Goal: Information Seeking & Learning: Compare options

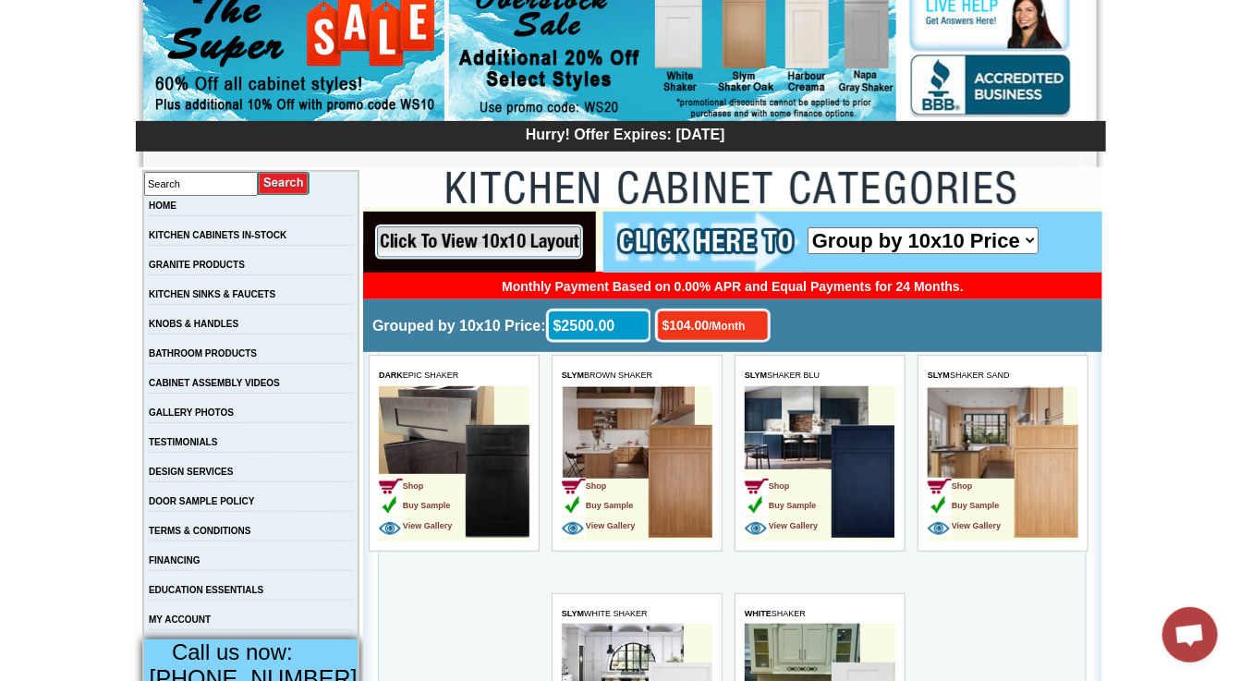
click at [1028, 239] on select "Group by 10x10 Price Group by Color" at bounding box center [922, 239] width 231 height 27
select select "color_group_sort"
click at [807, 226] on select "Group by 10x10 Price Group by Color" at bounding box center [922, 239] width 231 height 27
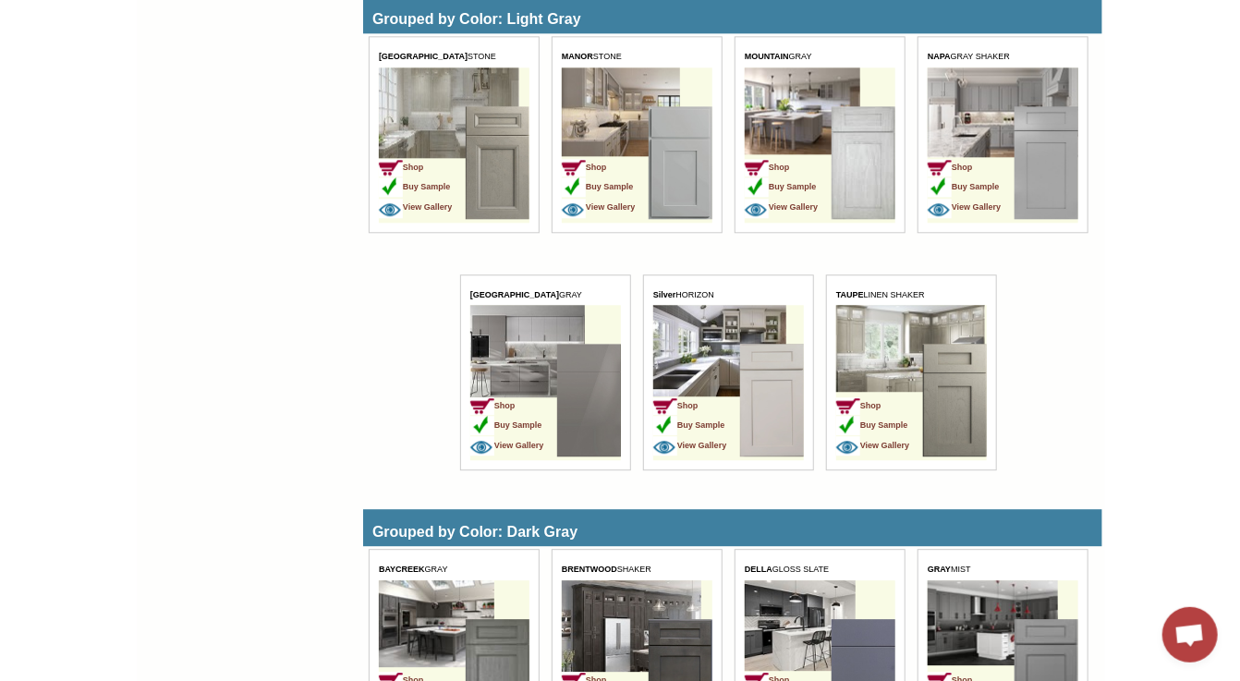
scroll to position [1869, 0]
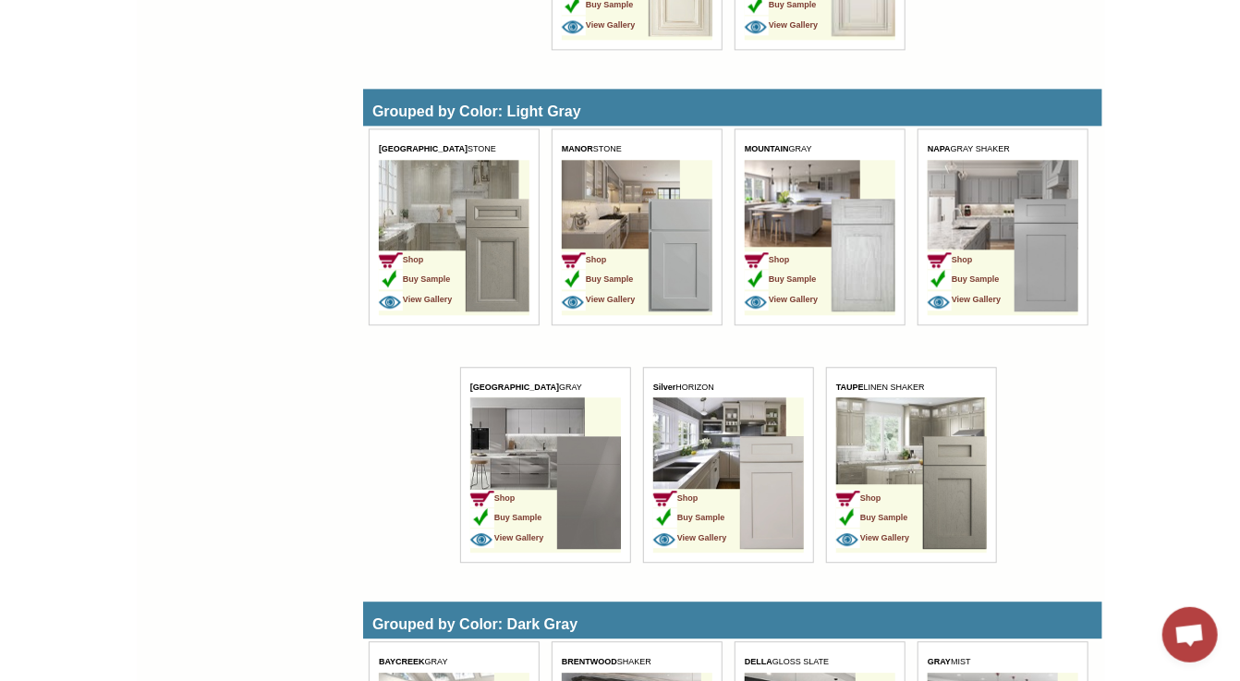
click at [691, 278] on img at bounding box center [680, 256] width 64 height 113
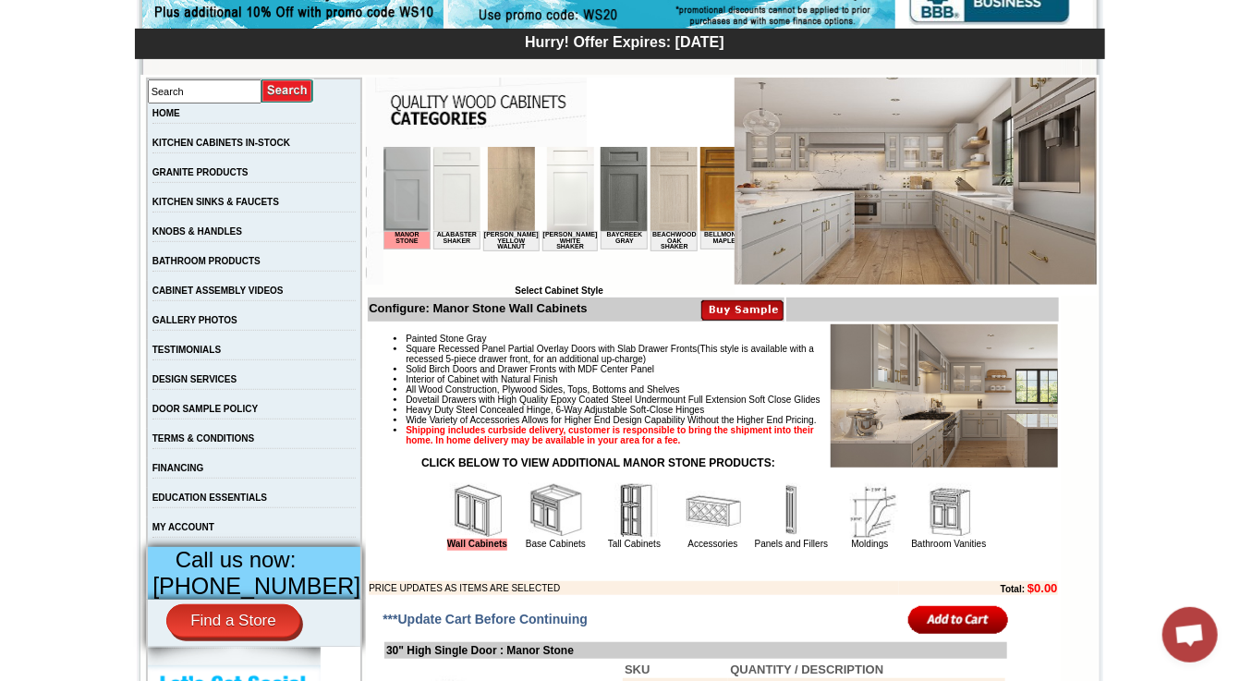
click at [556, 539] on img at bounding box center [556, 510] width 55 height 55
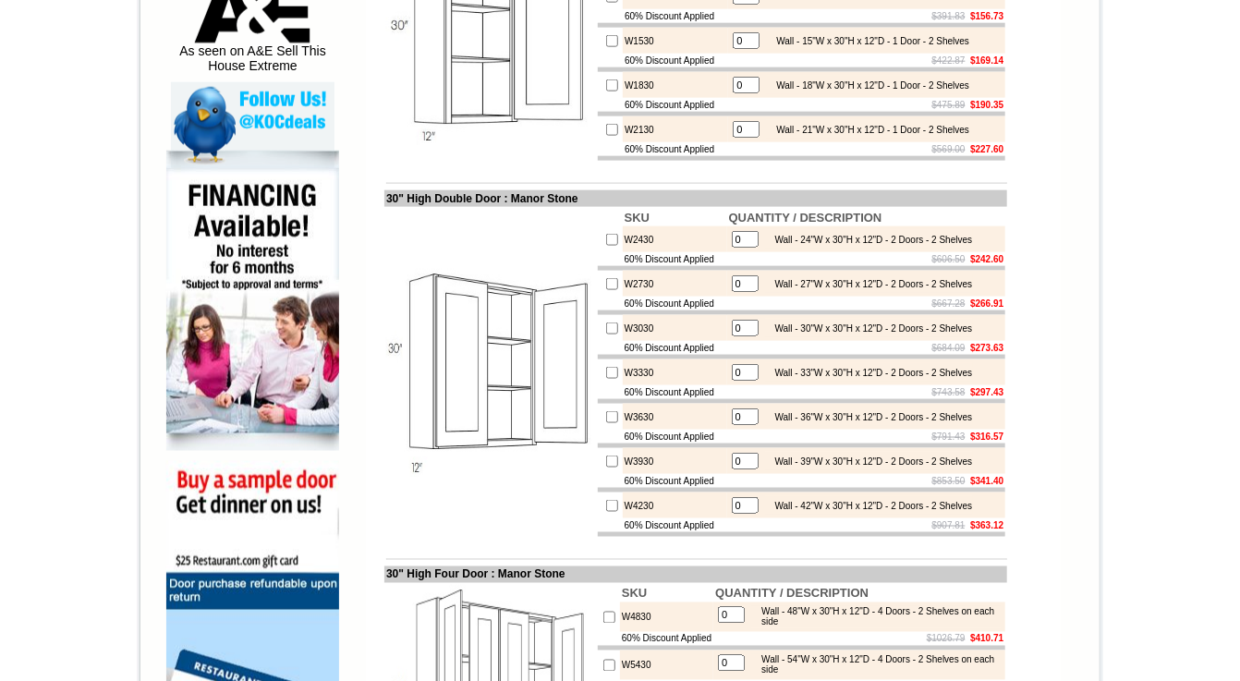
scroll to position [647, 0]
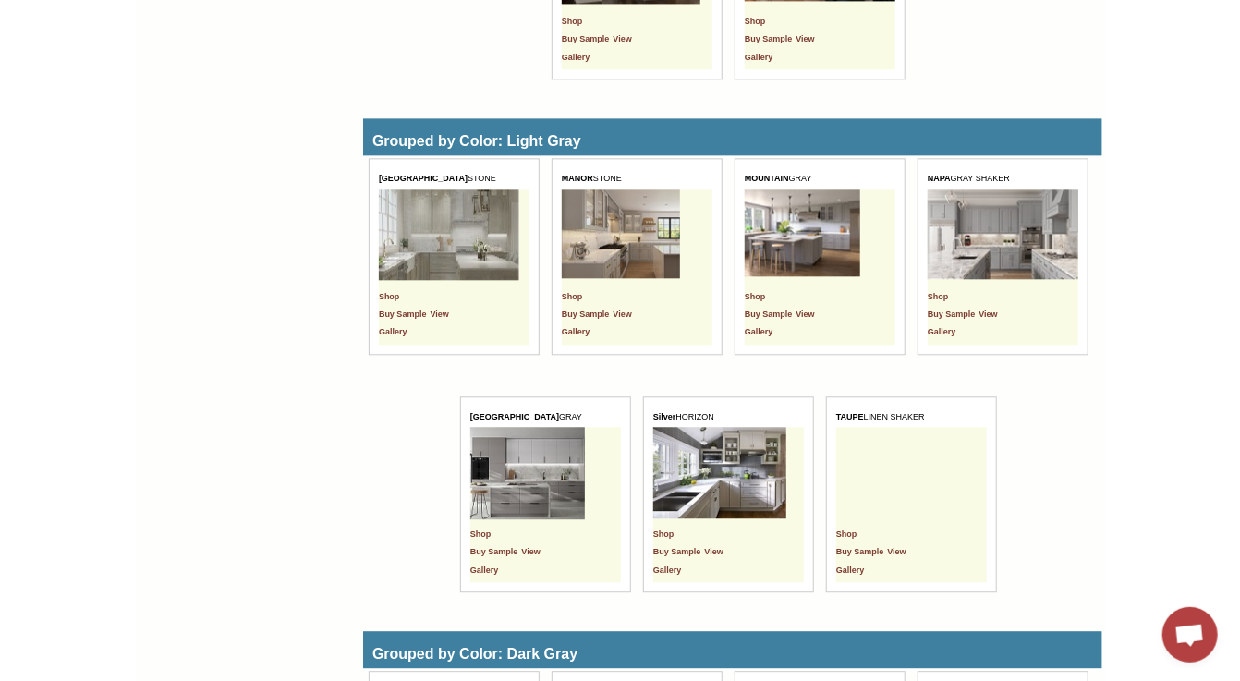
scroll to position [1848, 0]
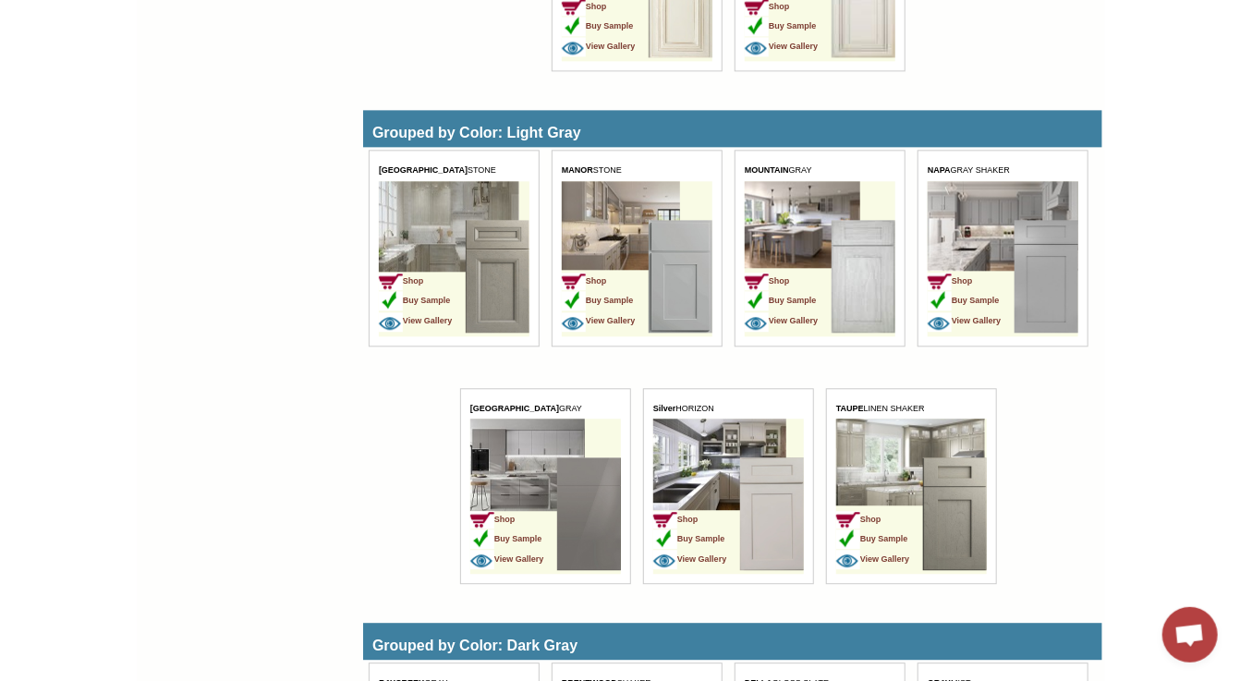
click at [955, 524] on img at bounding box center [954, 514] width 64 height 113
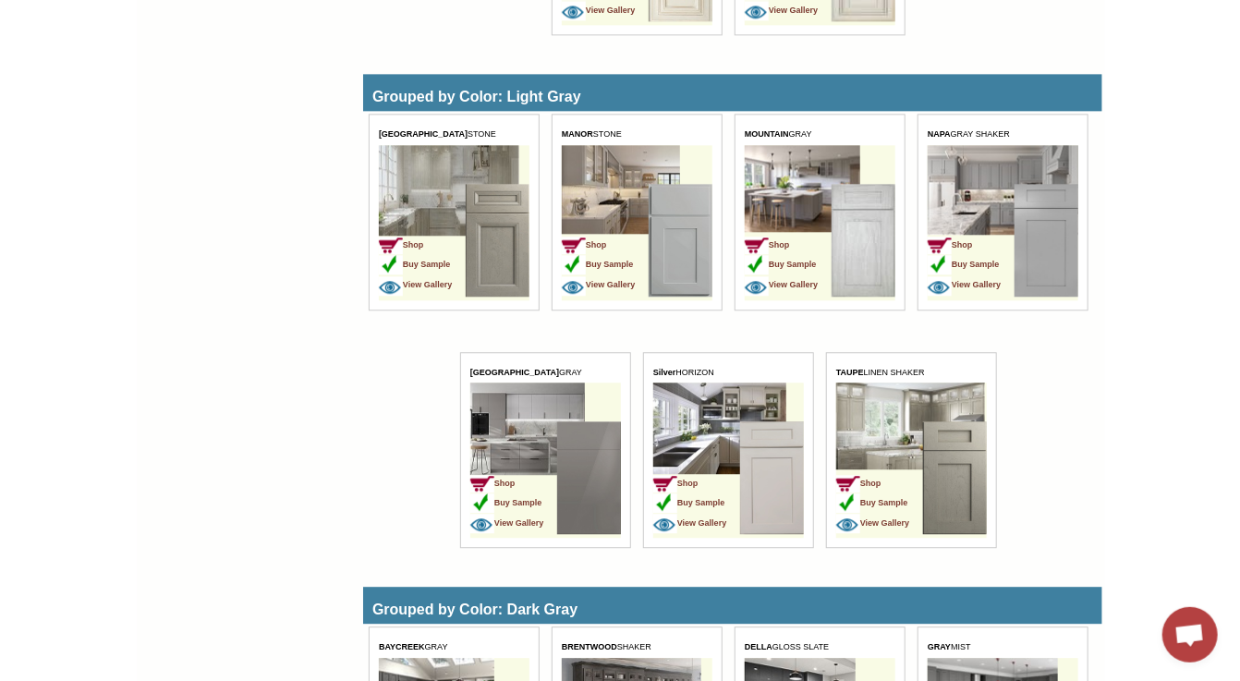
scroll to position [2033, 0]
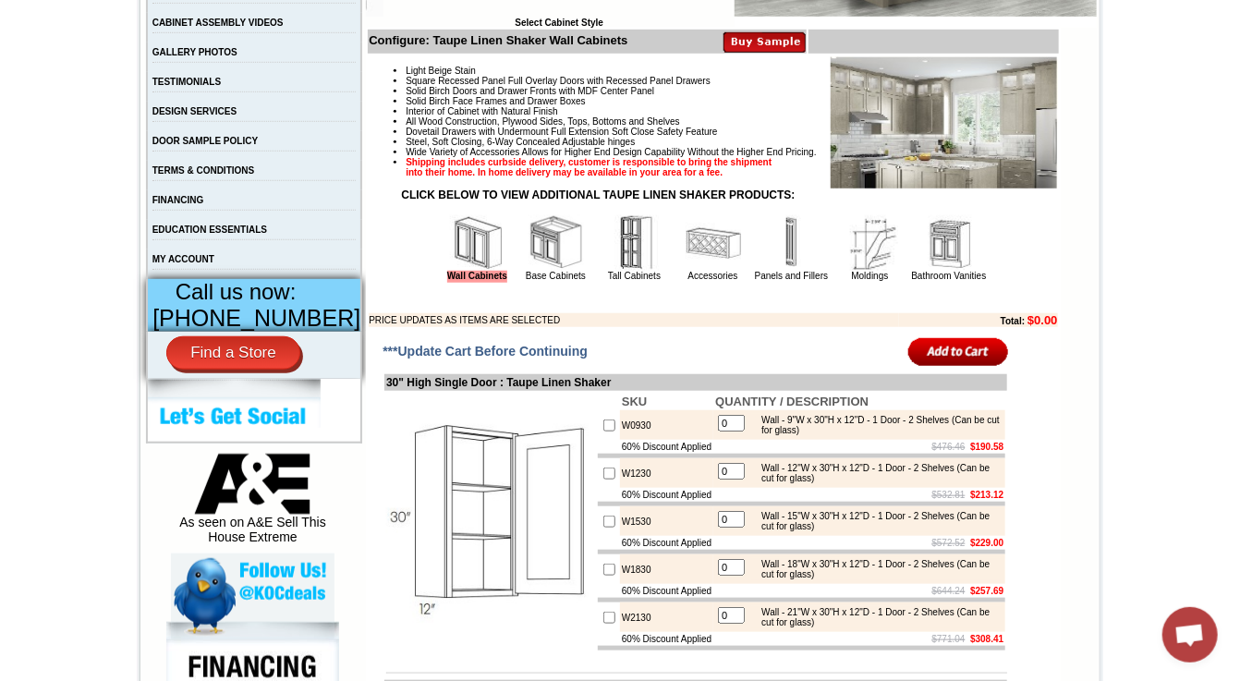
scroll to position [554, 0]
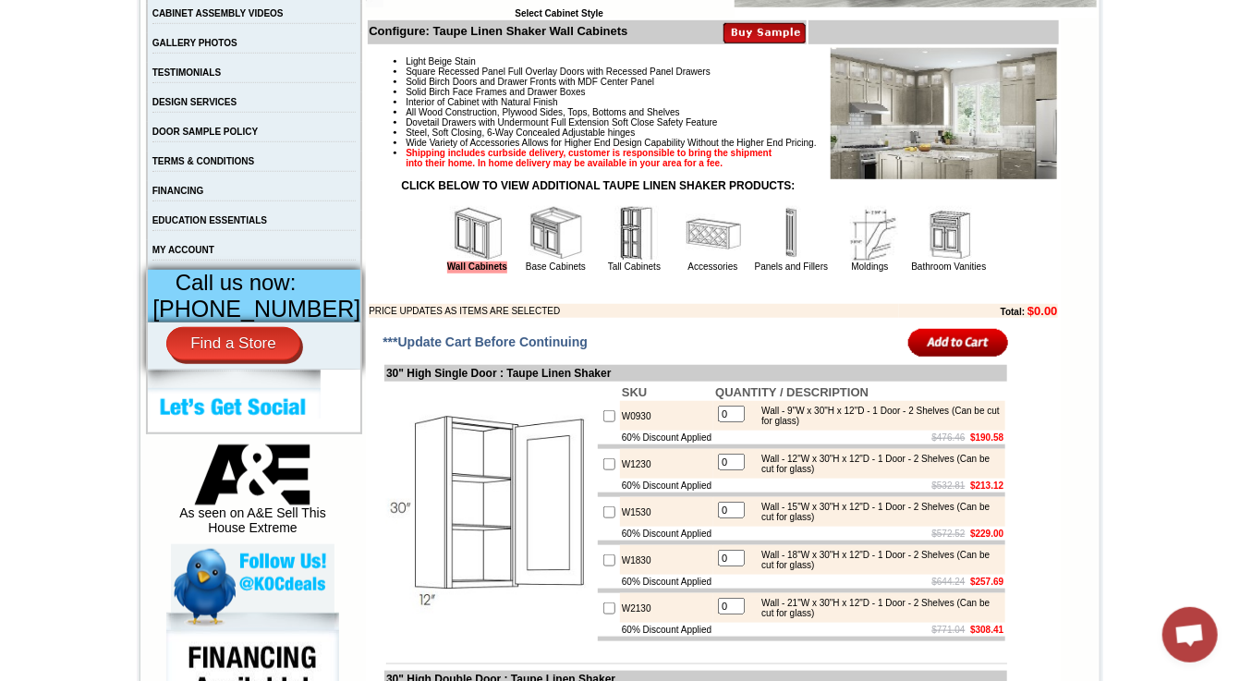
click at [532, 262] on img at bounding box center [556, 233] width 55 height 55
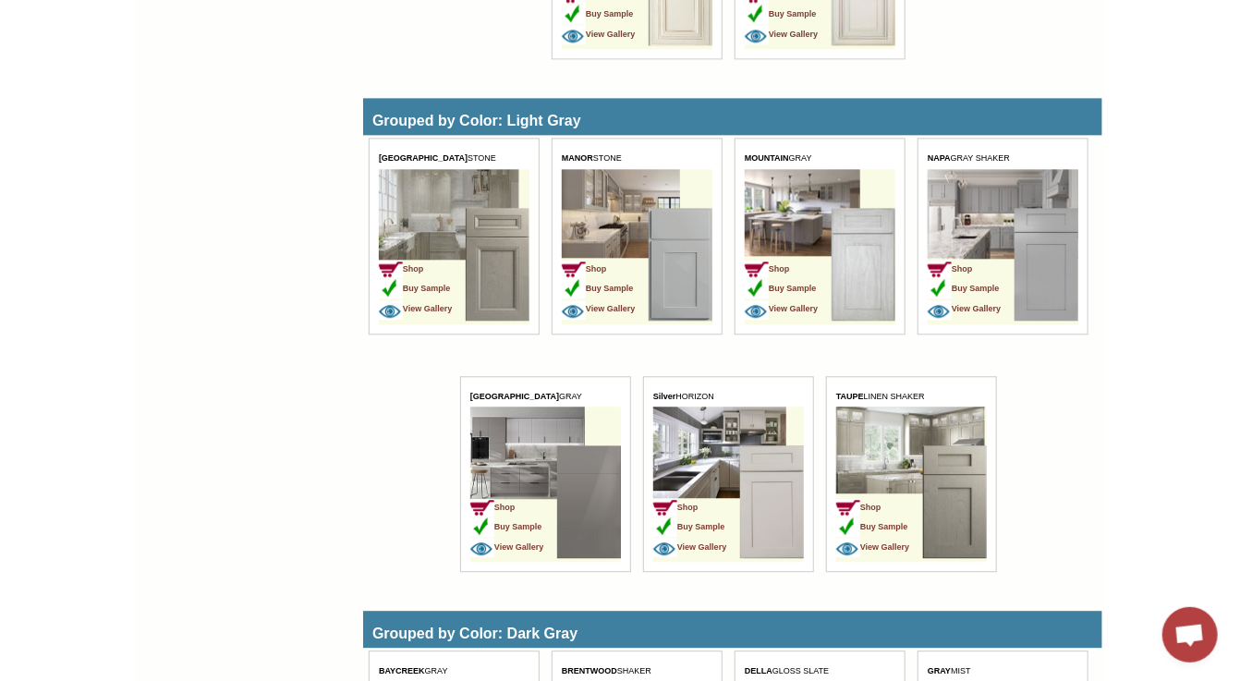
scroll to position [1848, 0]
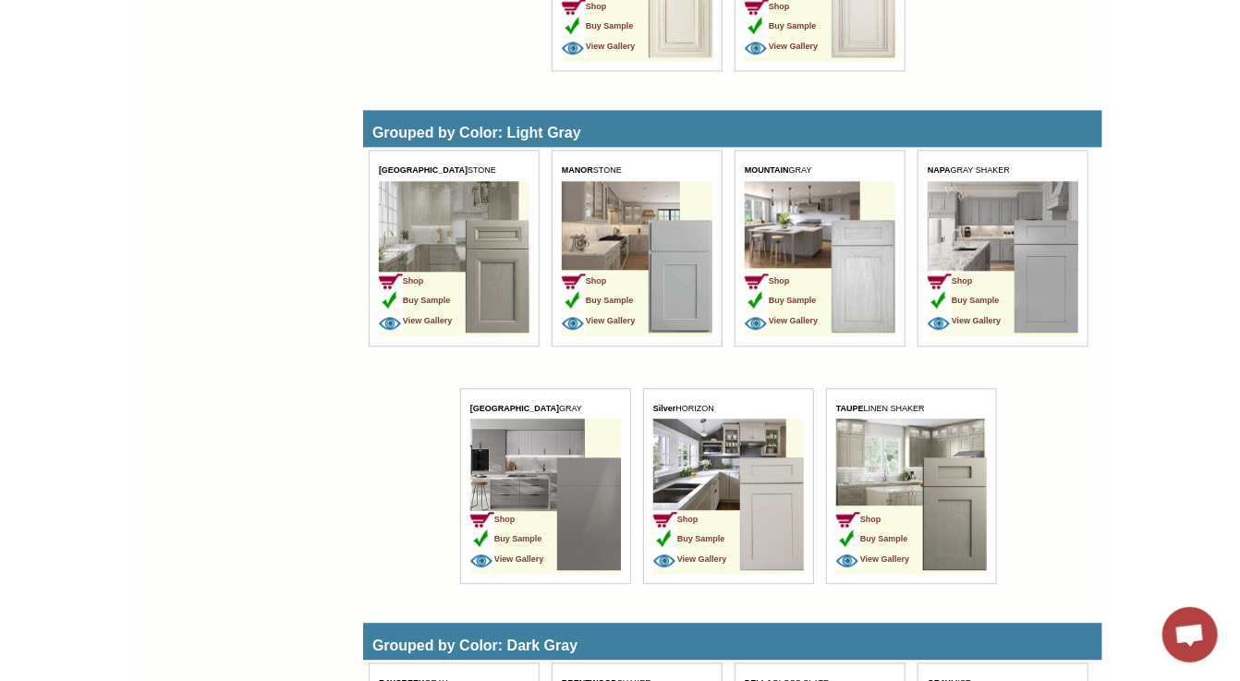
click at [1044, 237] on img at bounding box center [1046, 277] width 64 height 113
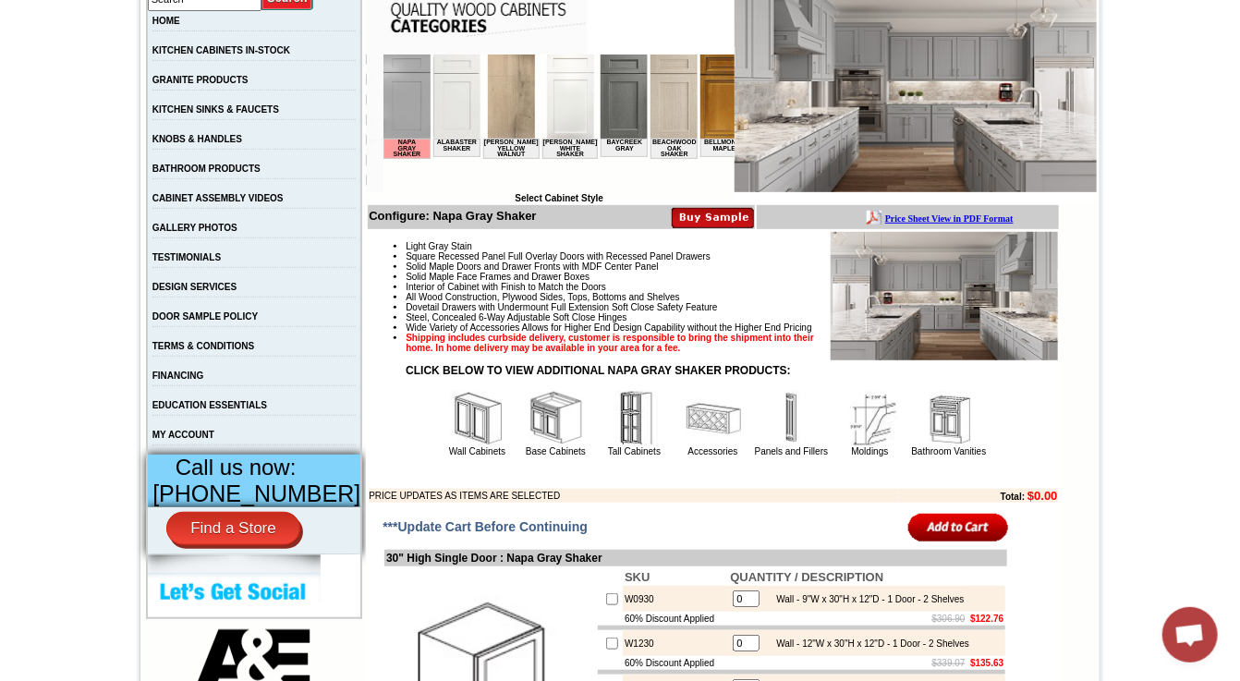
scroll to position [739, 0]
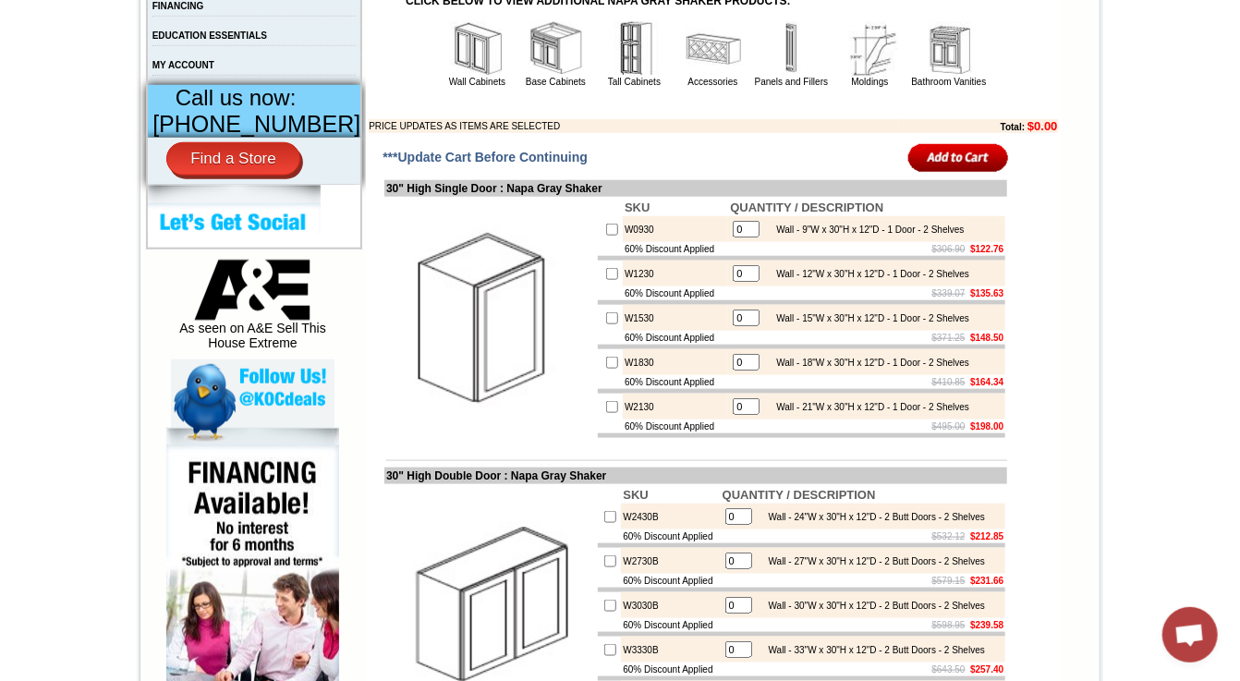
click at [529, 77] on img at bounding box center [556, 48] width 55 height 55
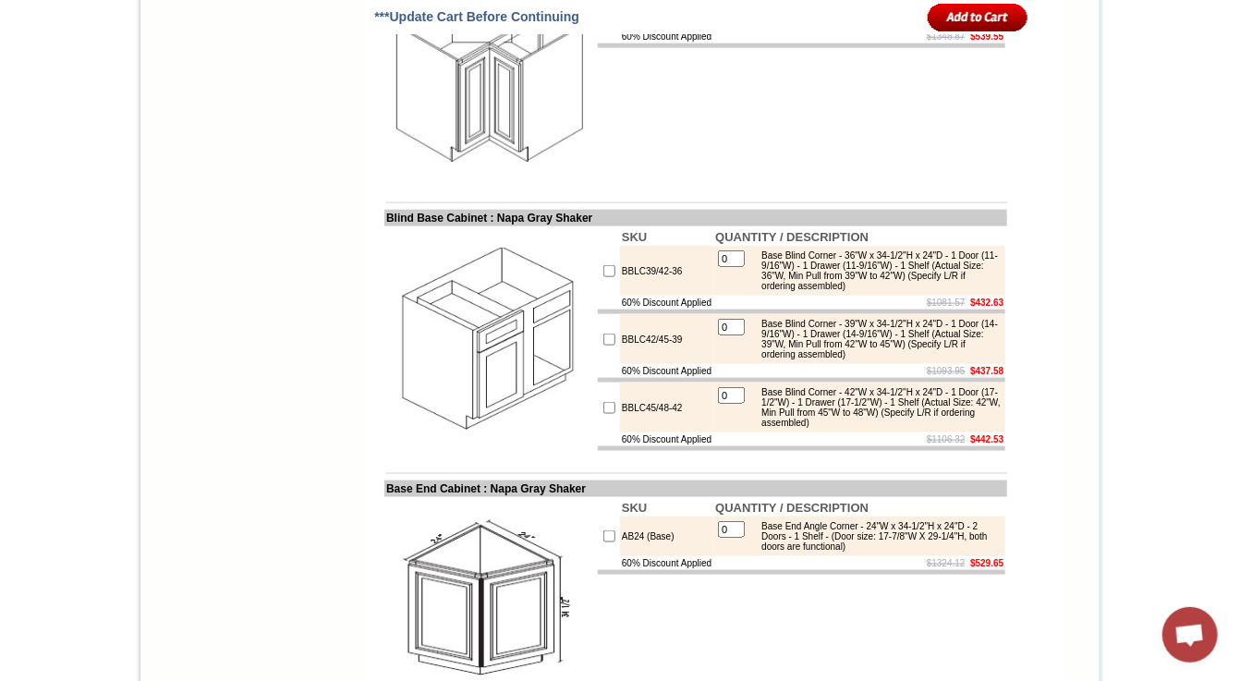
scroll to position [3973, 0]
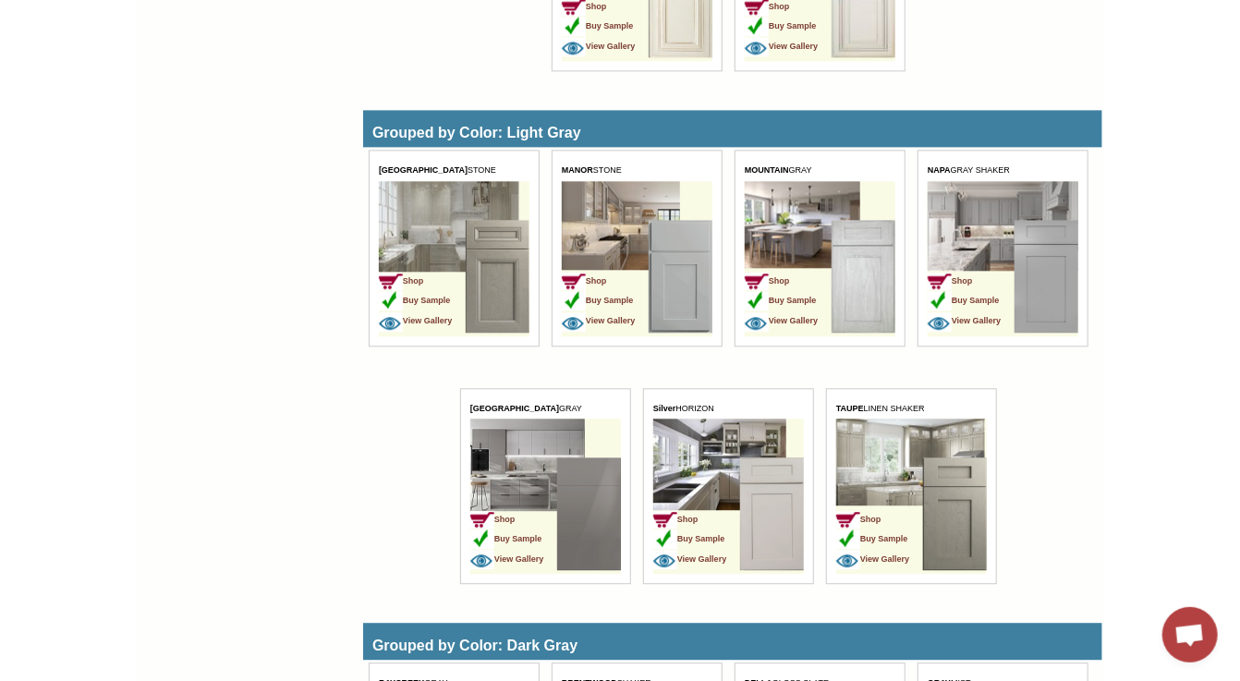
click at [769, 491] on img at bounding box center [771, 514] width 64 height 113
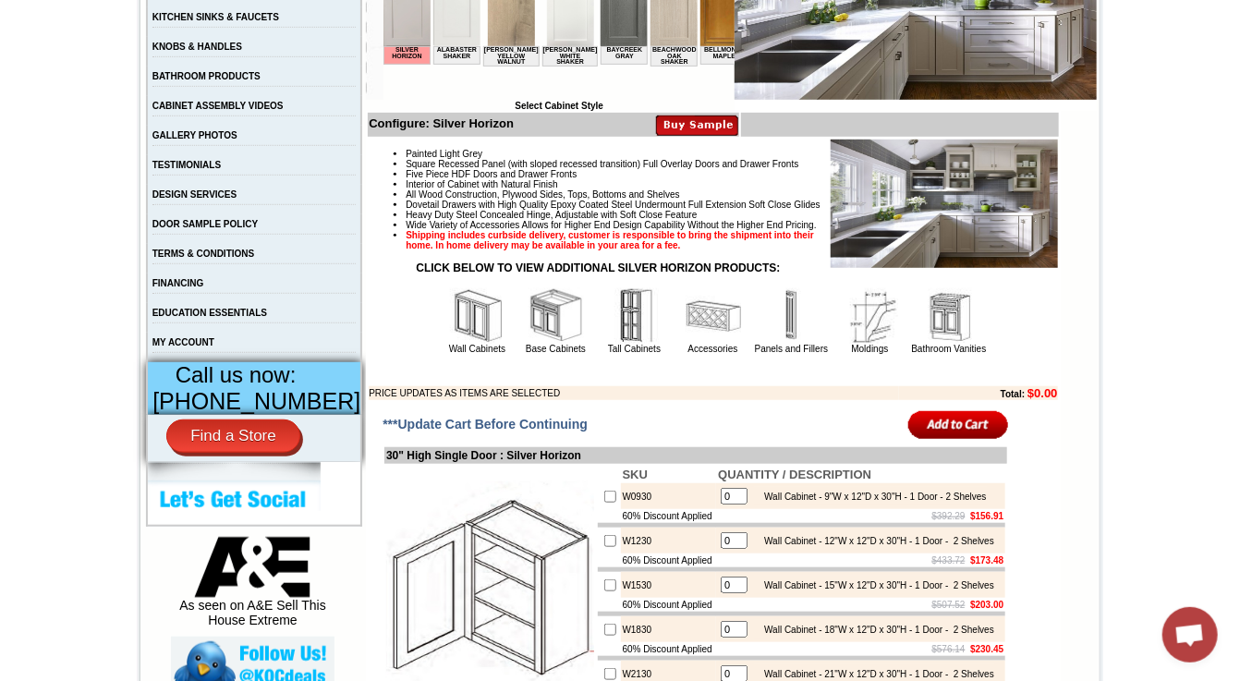
scroll to position [647, 0]
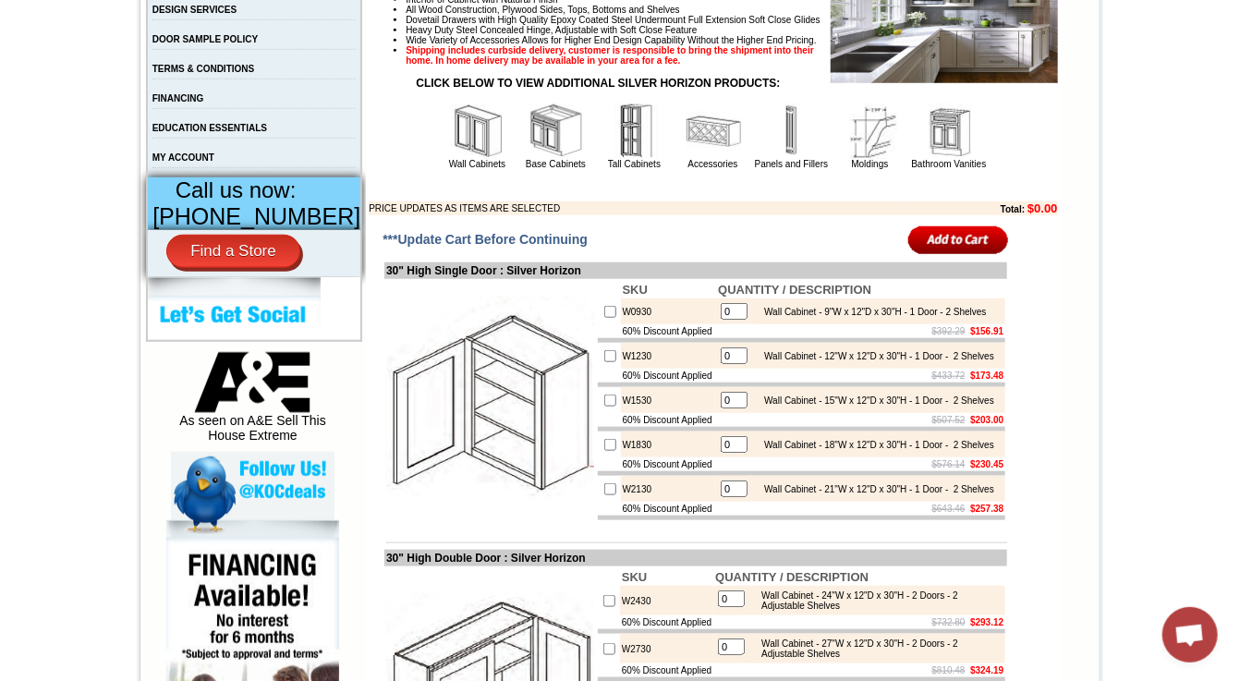
click at [541, 159] on img at bounding box center [556, 130] width 55 height 55
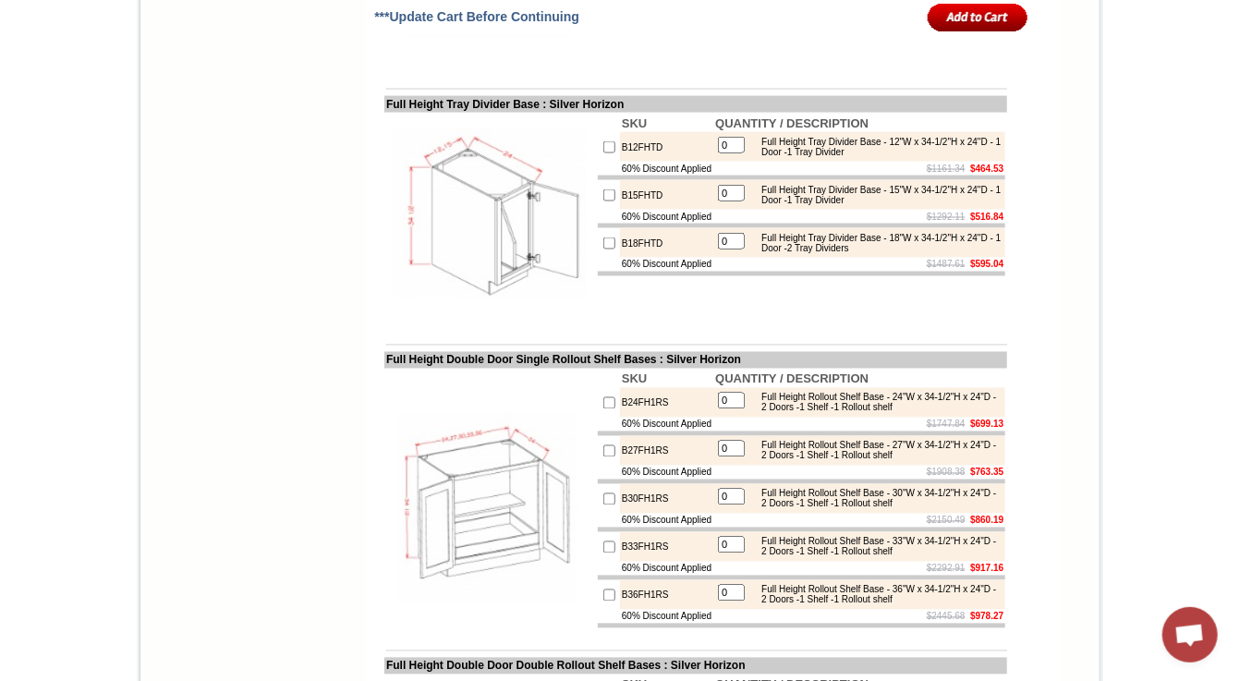
scroll to position [4343, 0]
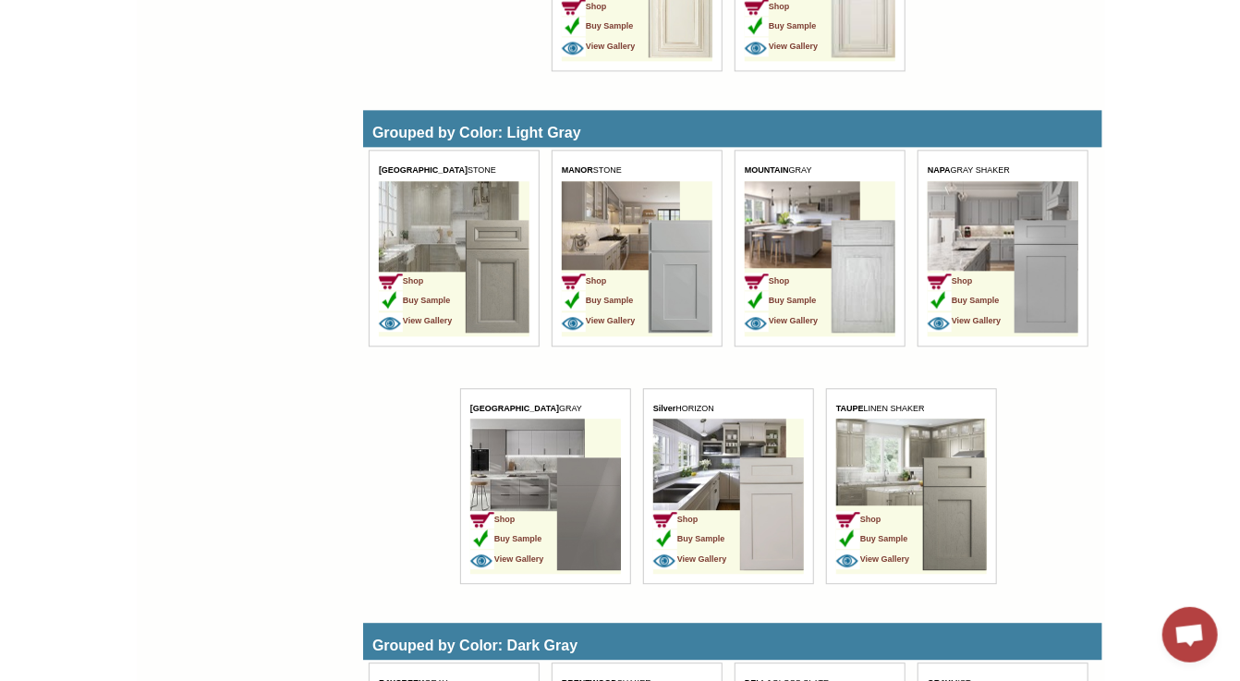
click at [872, 275] on img at bounding box center [863, 277] width 64 height 113
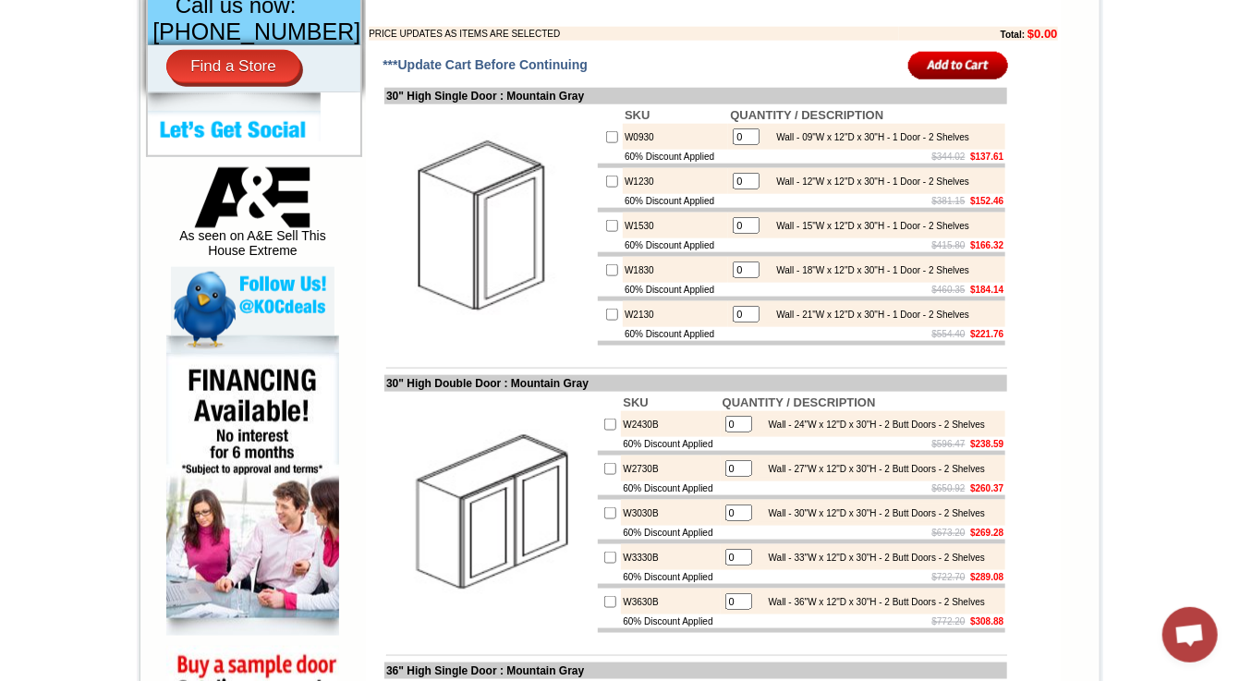
scroll to position [554, 0]
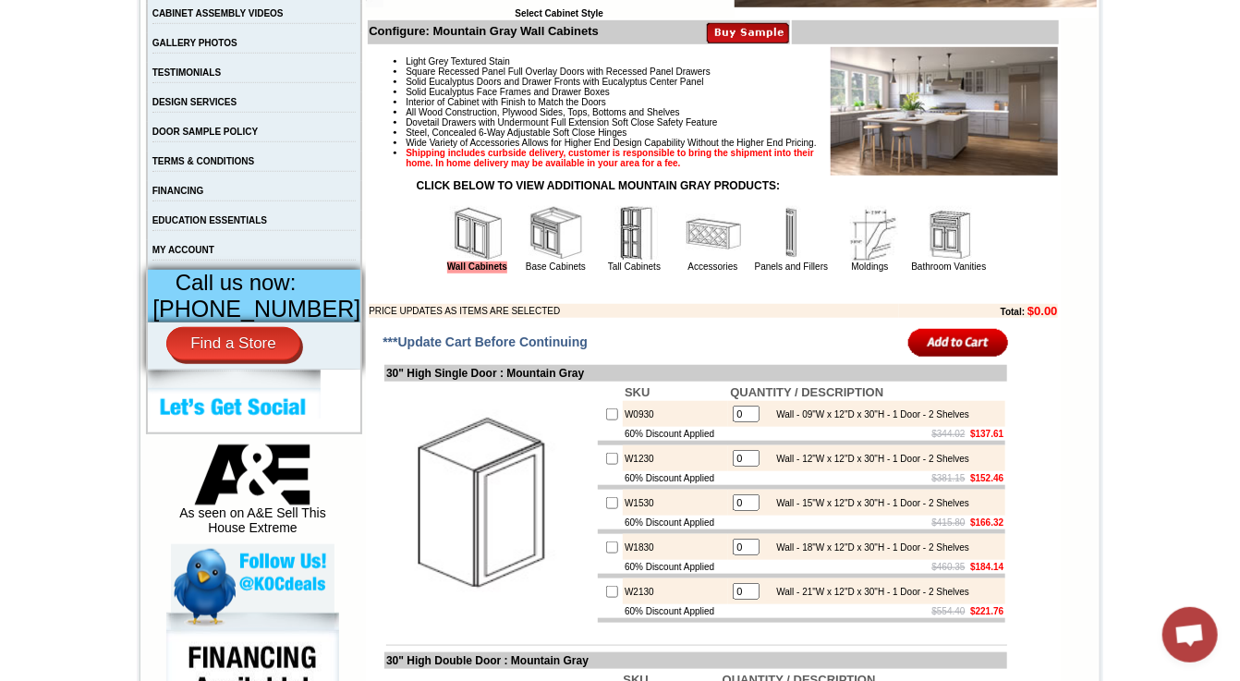
click at [533, 242] on img at bounding box center [556, 233] width 55 height 55
